Goal: Transaction & Acquisition: Subscribe to service/newsletter

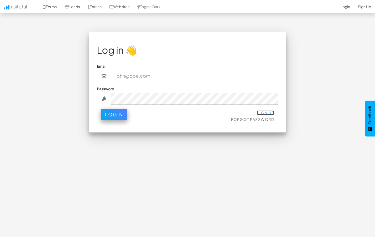
click at [265, 112] on link "Sign Up" at bounding box center [266, 112] width 18 height 5
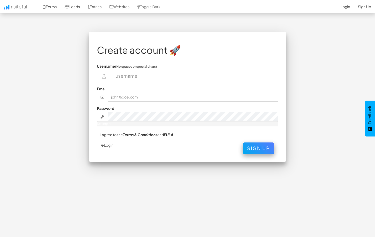
click at [131, 76] on input "text" at bounding box center [194, 76] width 167 height 12
type input "nhuy.vinhomes"
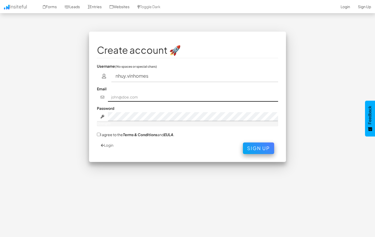
click at [124, 99] on input "text" at bounding box center [193, 97] width 171 height 9
type input "[EMAIL_ADDRESS][DOMAIN_NAME]"
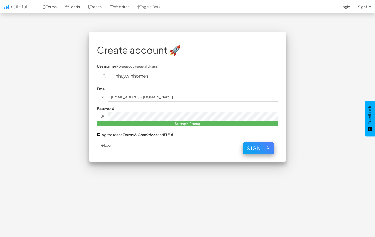
click at [97, 134] on input "I agree to the Terms & Conditions and EULA ." at bounding box center [98, 134] width 3 height 3
checkbox input "true"
click at [256, 148] on button "Sign Up" at bounding box center [258, 147] width 31 height 12
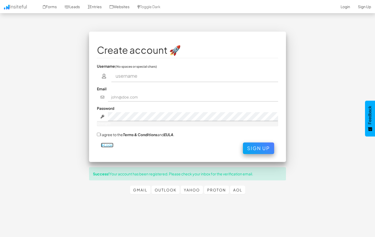
click at [102, 146] on icon at bounding box center [102, 145] width 3 height 4
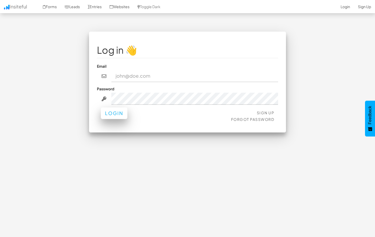
type input "nhuy68.fland@gmail.com"
click at [116, 115] on button "Login" at bounding box center [114, 113] width 27 height 12
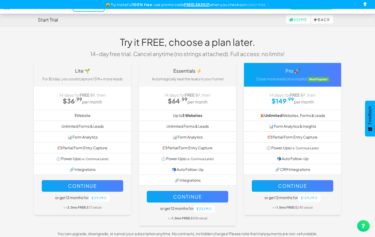
click at [177, 52] on p "14-day free trial. Cancel anytime (no strings attached). Full access: no limits!" at bounding box center [188, 54] width 202 height 8
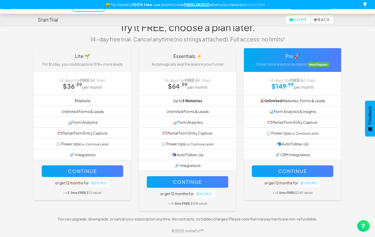
click at [103, 57] on h4 "Lite 🌱" at bounding box center [82, 55] width 89 height 5
click at [296, 20] on link "Home" at bounding box center [298, 19] width 24 height 8
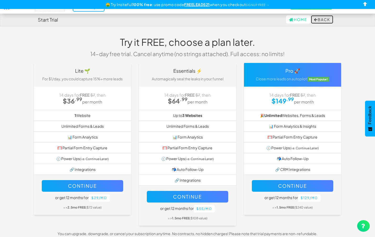
click at [323, 21] on button "Back" at bounding box center [322, 19] width 22 height 8
click at [257, 12] on div "-- None -- Trial ending! → Forms Leads Entries Websites Toggle Dark 2-Click Ins…" at bounding box center [188, 7] width 368 height 14
click at [261, 4] on link "SIGNUP FREE →" at bounding box center [258, 4] width 24 height 3
drag, startPoint x: 183, startPoint y: 4, endPoint x: 209, endPoint y: 5, distance: 25.3
click at [209, 5] on u "FREELEADS21" at bounding box center [197, 4] width 26 height 5
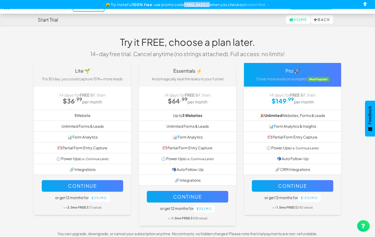
copy u "FREELEADS21"
click at [266, 5] on link "SIGNUP FREE →" at bounding box center [258, 4] width 24 height 3
click at [365, 4] on input "checkbox" at bounding box center [366, 5] width 8 height 8
checkbox input "true"
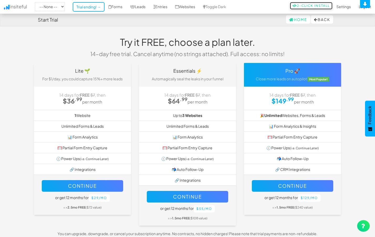
click at [312, 5] on link "2-Click Install" at bounding box center [311, 5] width 43 height 7
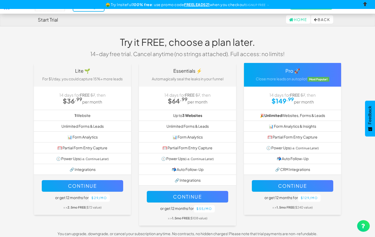
click at [365, 5] on input "checkbox" at bounding box center [366, 5] width 8 height 8
checkbox input "true"
